Goal: Task Accomplishment & Management: Manage account settings

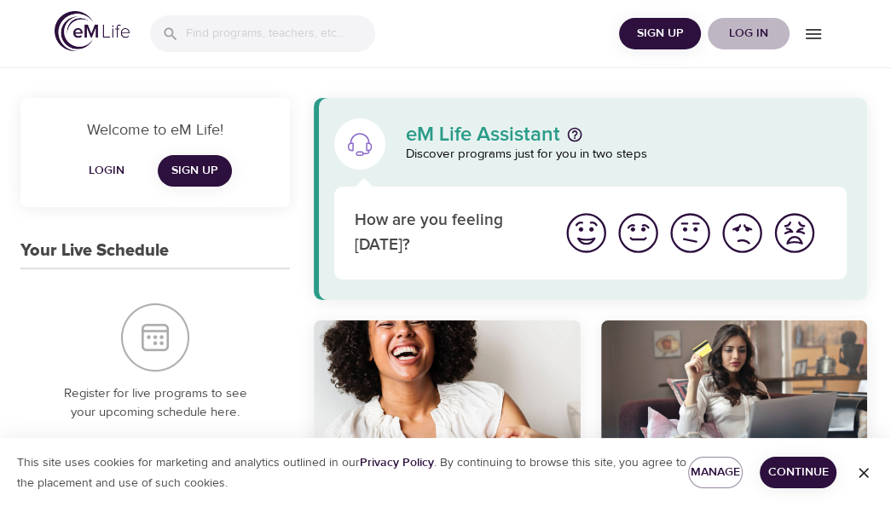
click at [744, 31] on span "Log in" at bounding box center [749, 33] width 68 height 21
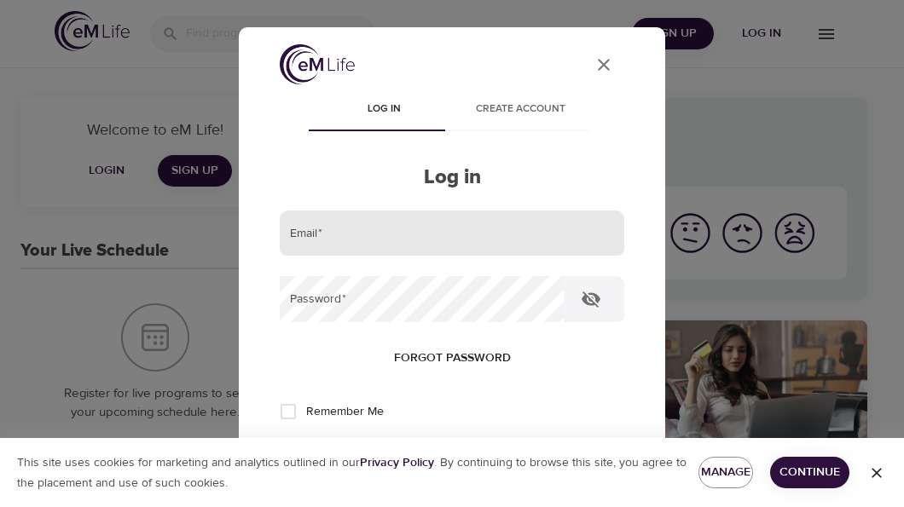
click at [374, 238] on input "email" at bounding box center [452, 234] width 345 height 46
type input "D"
type input "[PERSON_NAME][EMAIL_ADDRESS][PERSON_NAME][DOMAIN_NAME]"
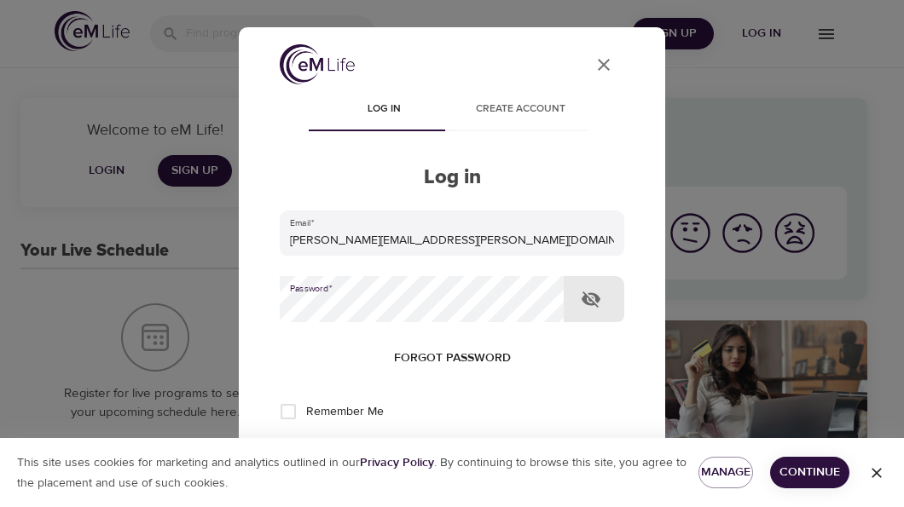
click at [410, 450] on button "Log in" at bounding box center [452, 468] width 84 height 36
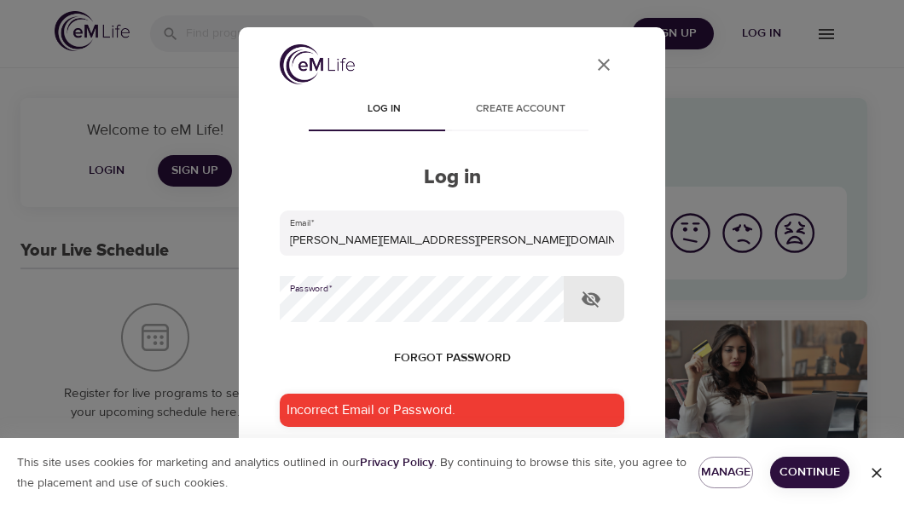
click at [410, 497] on button "Log in" at bounding box center [452, 515] width 84 height 36
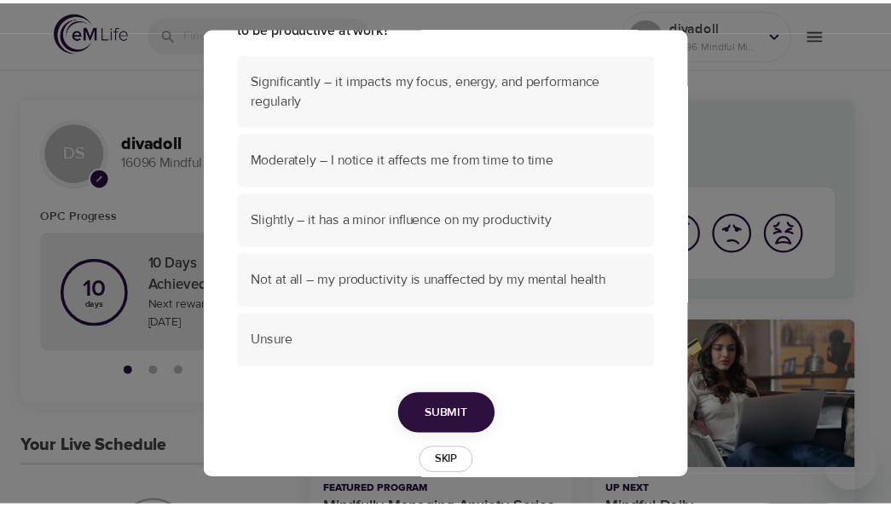
scroll to position [193, 0]
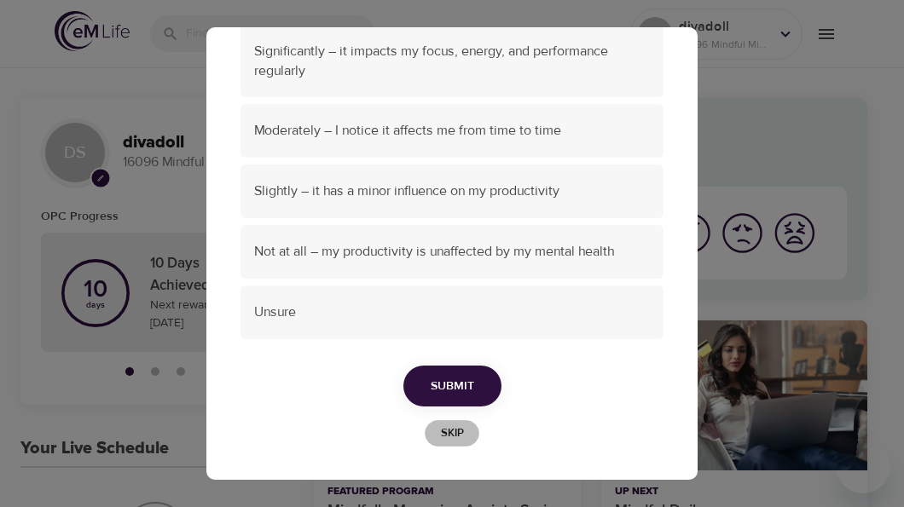
click at [458, 437] on span "Skip" at bounding box center [452, 434] width 38 height 20
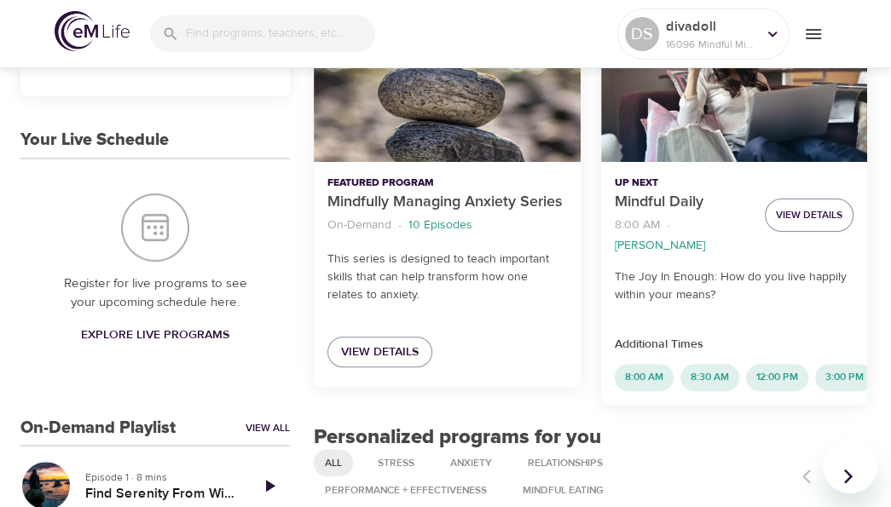
scroll to position [348, 0]
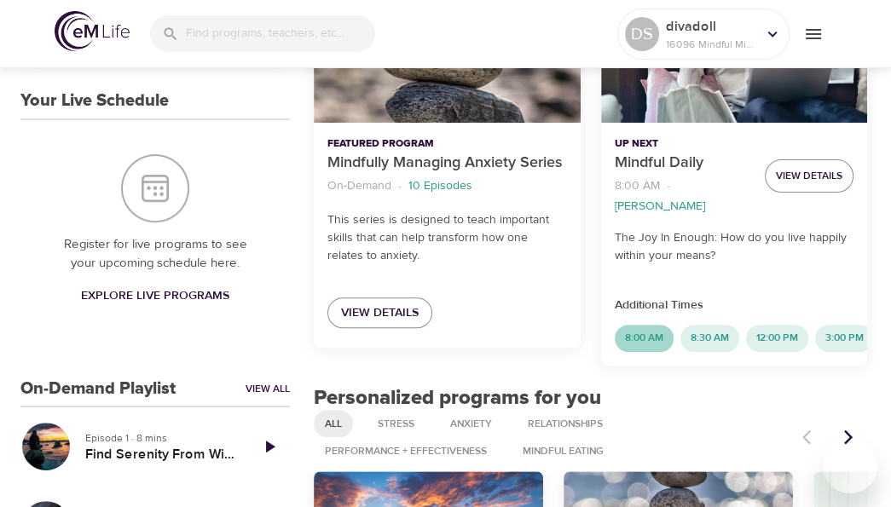
click at [646, 336] on span "8:00 AM" at bounding box center [644, 338] width 59 height 14
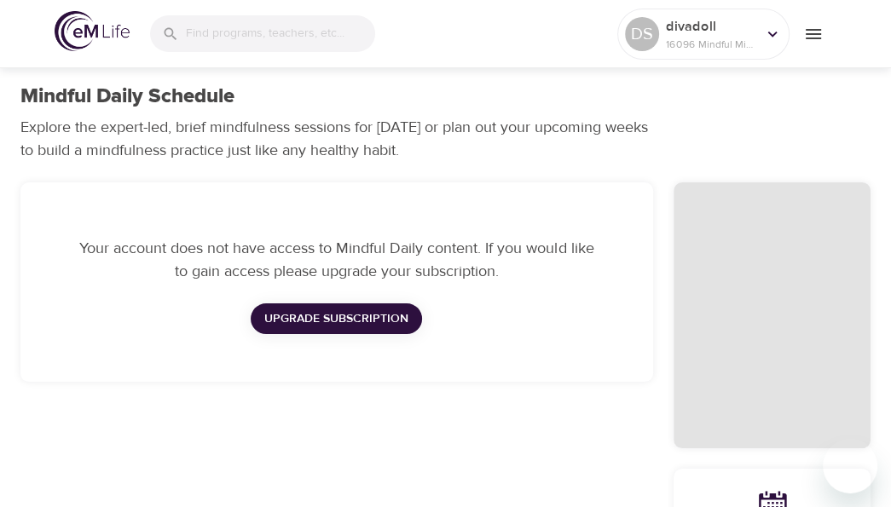
checkbox input "true"
click at [773, 36] on icon at bounding box center [772, 34] width 19 height 19
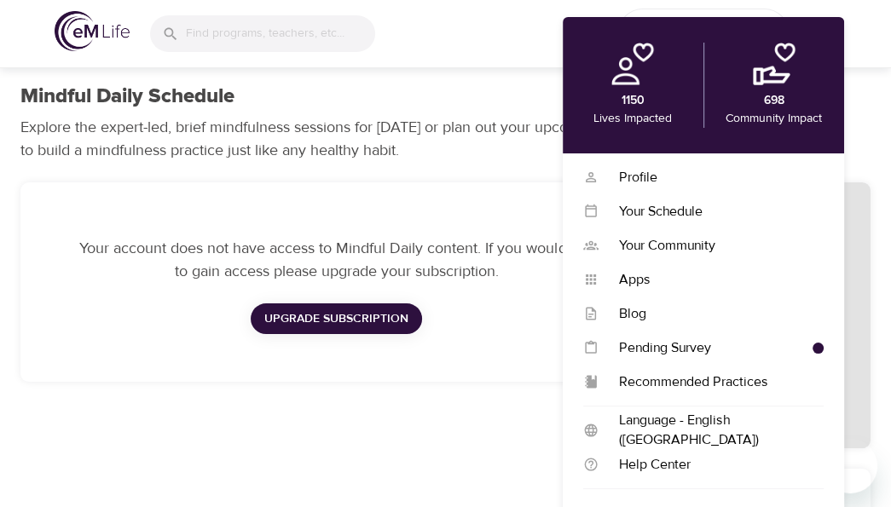
click at [867, 112] on div "Mindful Daily Schedule Explore the expert-led, brief mindfulness sessions for […" at bounding box center [445, 123] width 871 height 98
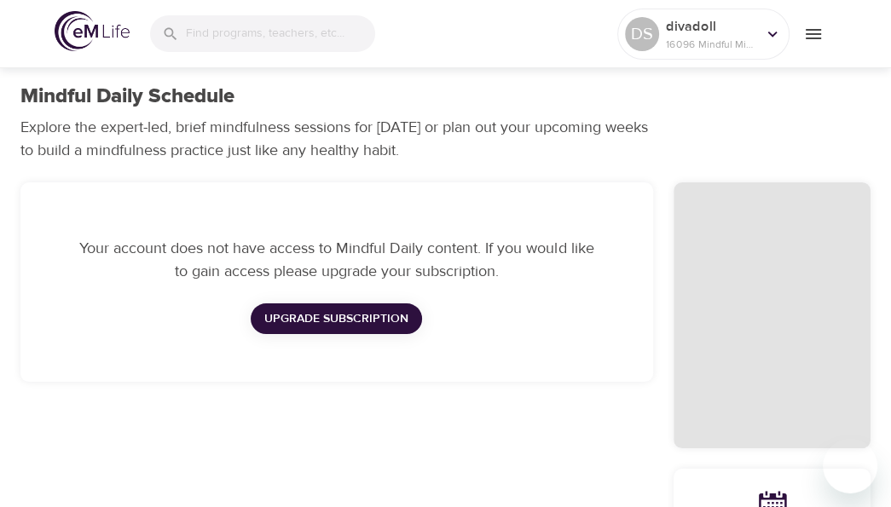
click at [806, 33] on icon "menu" at bounding box center [813, 34] width 15 height 10
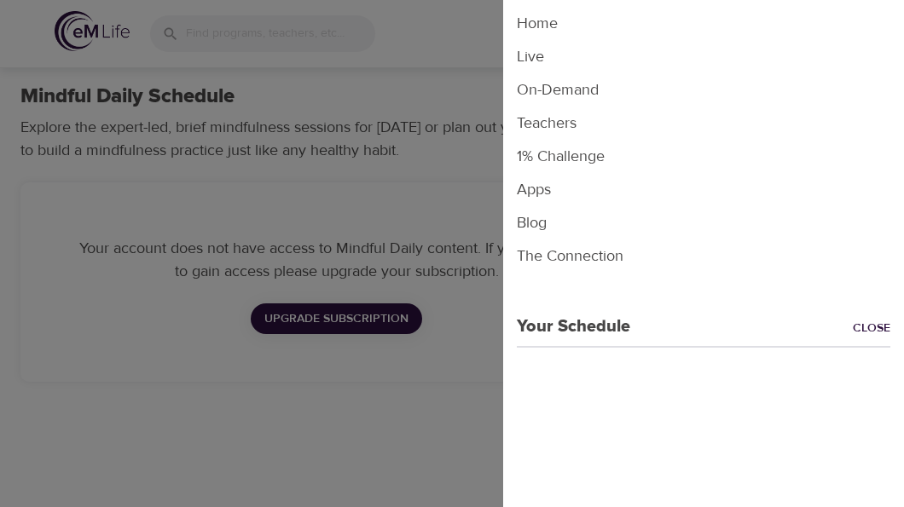
click at [542, 330] on p "Your Schedule" at bounding box center [566, 327] width 127 height 26
click at [410, 412] on div at bounding box center [452, 253] width 904 height 507
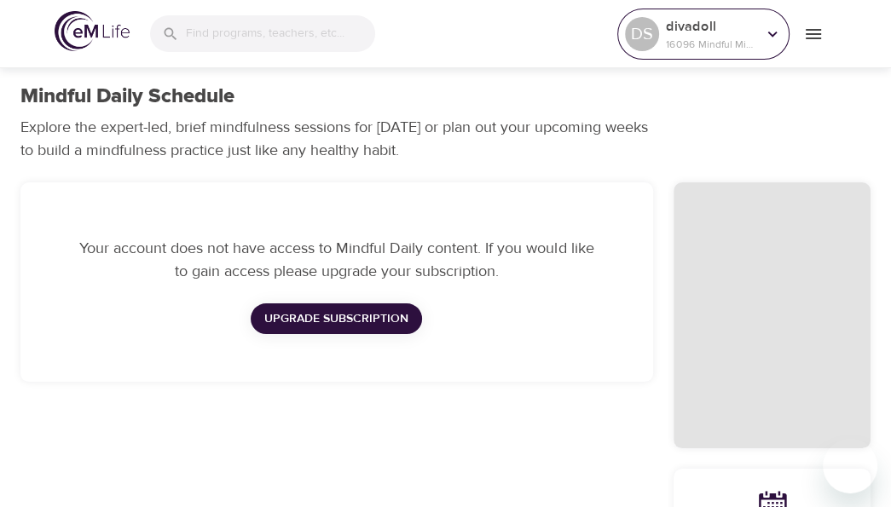
click at [773, 35] on icon at bounding box center [772, 34] width 9 height 6
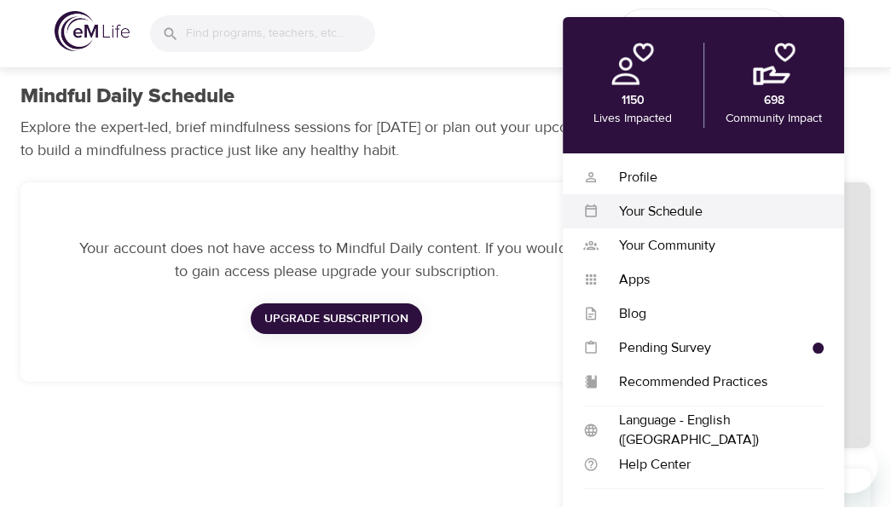
click at [675, 207] on div "Your Schedule" at bounding box center [711, 212] width 225 height 20
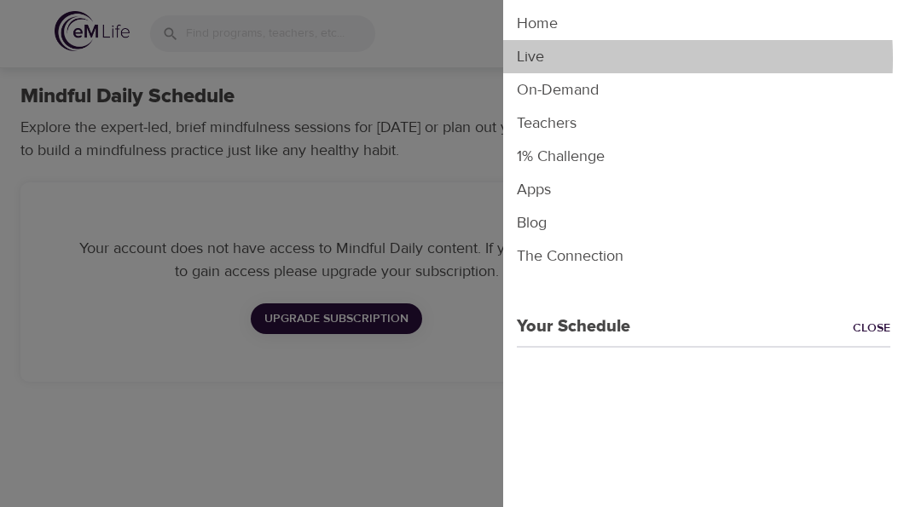
click at [541, 59] on li "Live" at bounding box center [703, 56] width 401 height 33
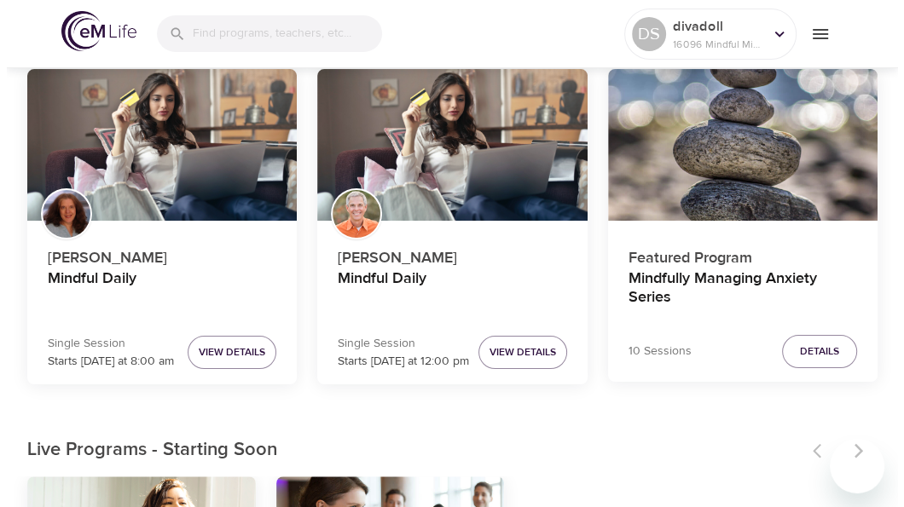
scroll to position [171, 0]
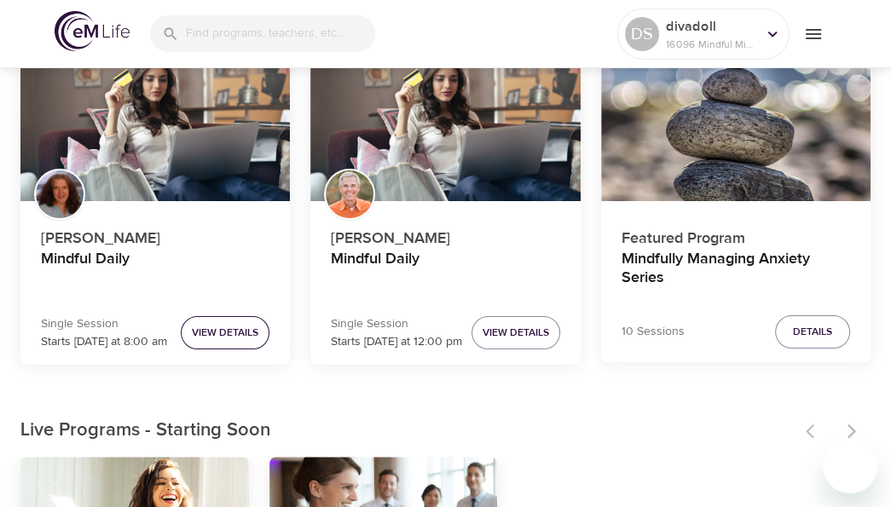
click at [242, 332] on span "View Details" at bounding box center [225, 333] width 67 height 18
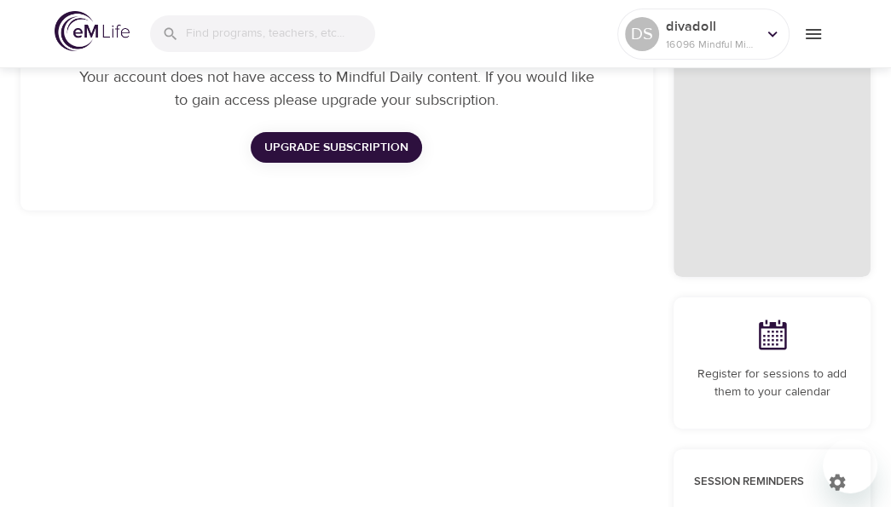
checkbox input "true"
click at [772, 35] on icon at bounding box center [772, 34] width 9 height 6
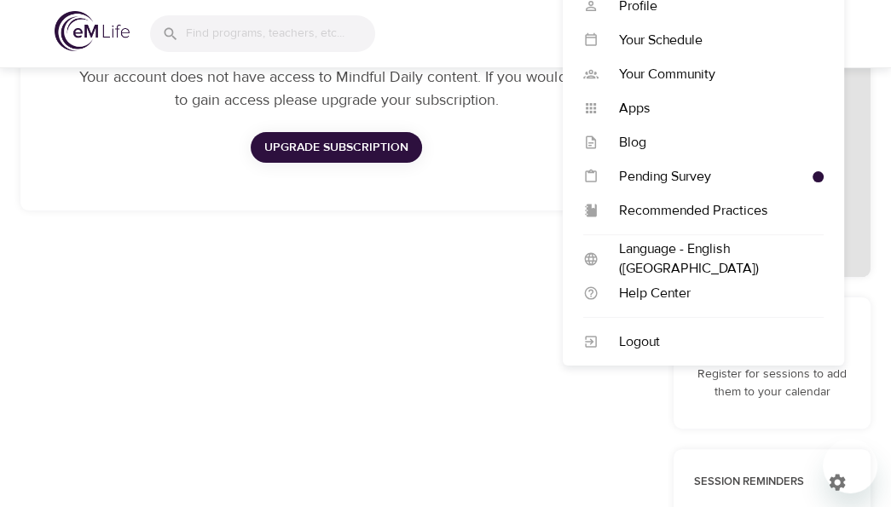
click at [872, 45] on div "DS divadoll 16096 Mindful Minutes" at bounding box center [445, 34] width 891 height 68
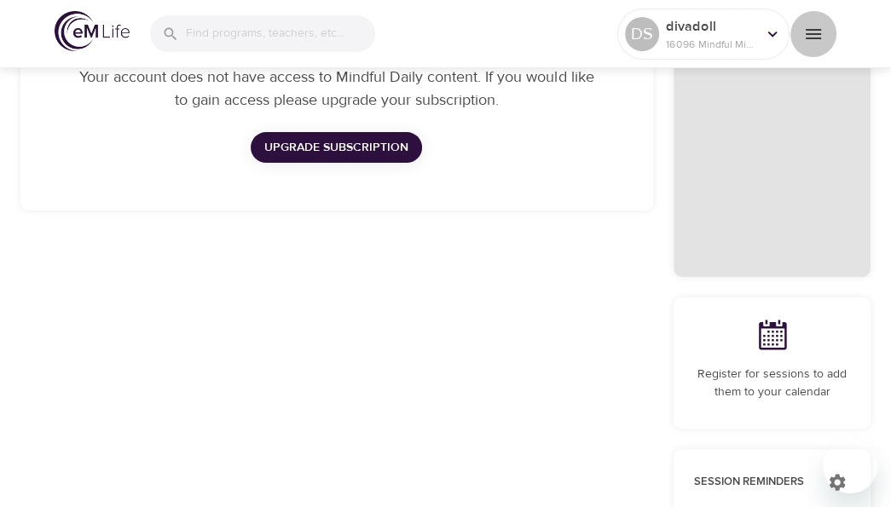
click at [815, 28] on icon "menu" at bounding box center [813, 34] width 20 height 20
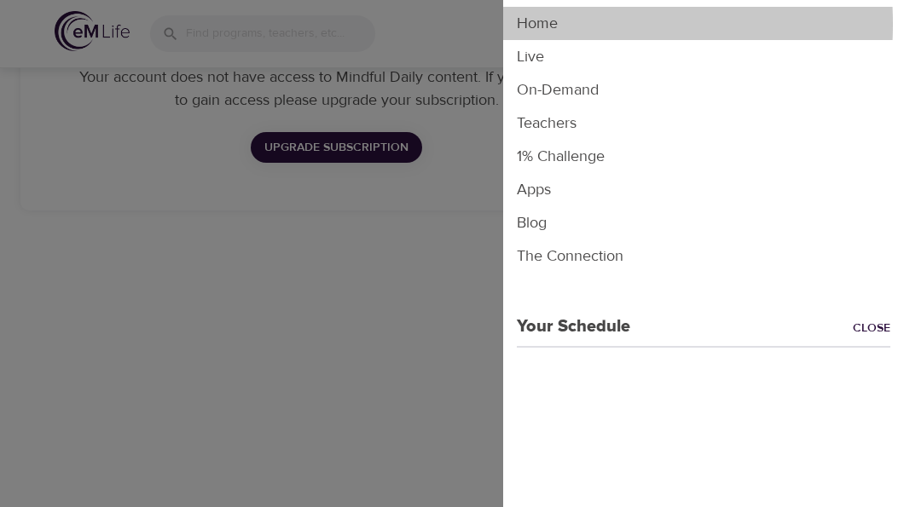
click at [536, 24] on li "Home" at bounding box center [703, 23] width 401 height 33
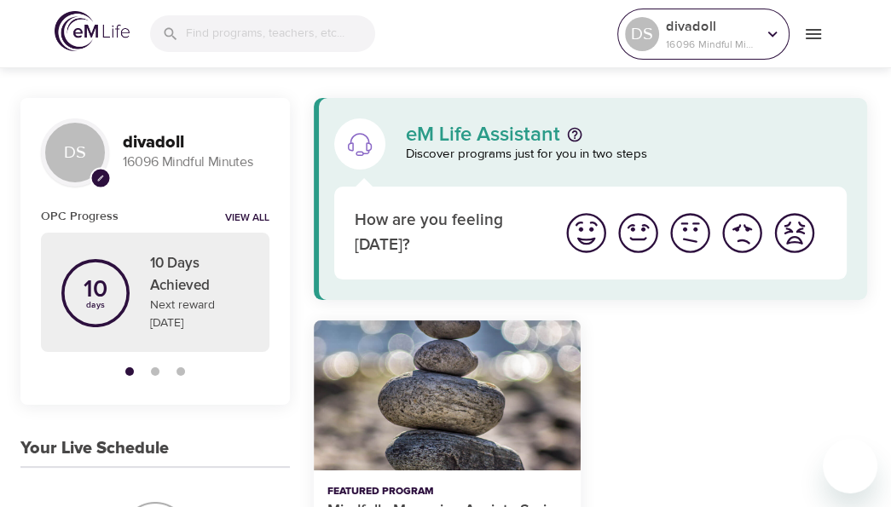
click at [764, 40] on icon at bounding box center [772, 34] width 19 height 19
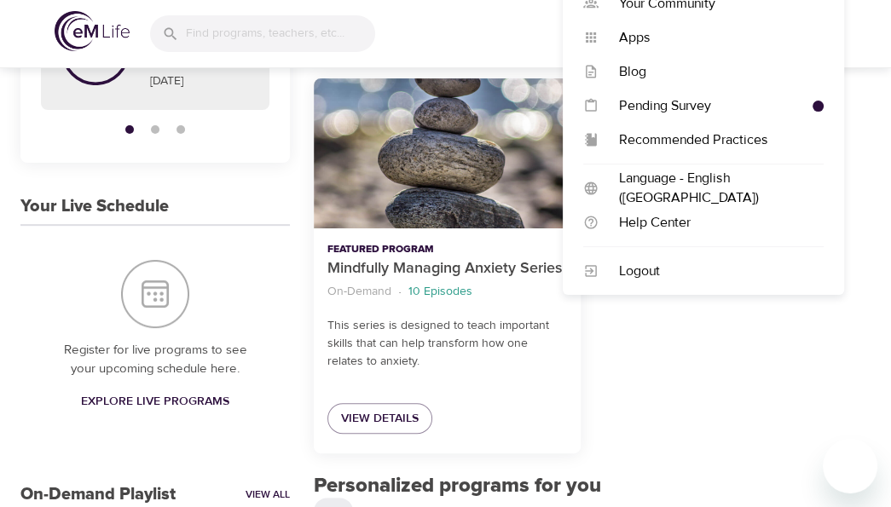
scroll to position [251, 0]
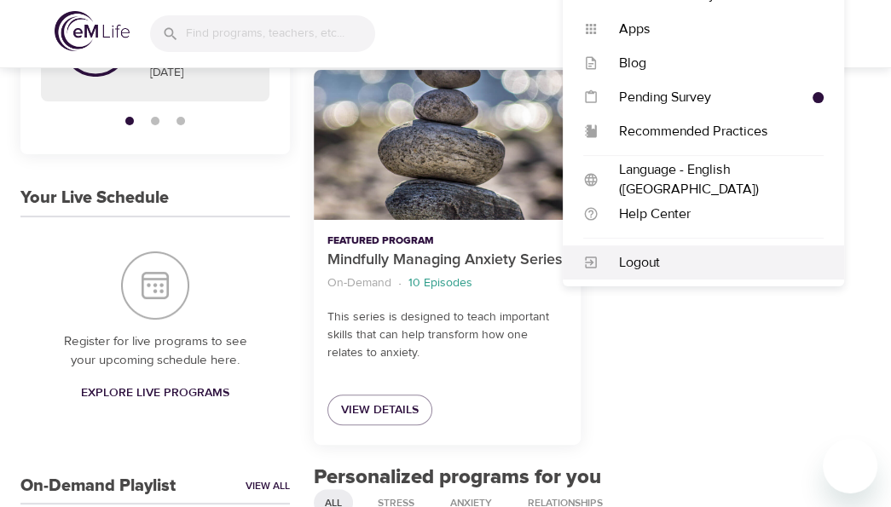
click at [637, 263] on div "Logout" at bounding box center [711, 263] width 225 height 20
